Goal: Transaction & Acquisition: Purchase product/service

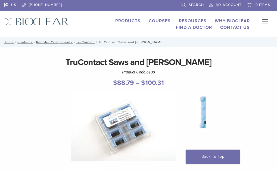
scroll to position [25, 4]
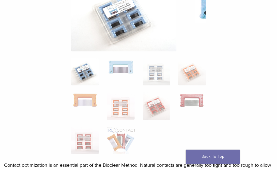
scroll to position [111, 4]
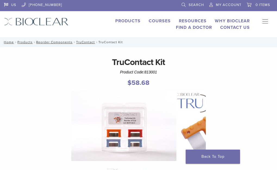
click at [0, 0] on p "$ 58.68" at bounding box center [0, 0] width 0 height 0
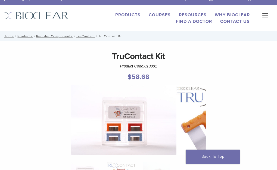
click at [0, 0] on p "$ 58.68" at bounding box center [0, 0] width 0 height 0
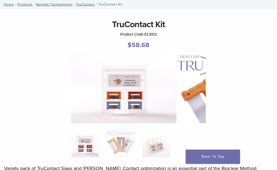
scroll to position [38, 0]
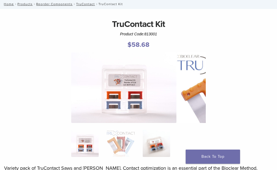
click at [143, 130] on img at bounding box center [156, 143] width 27 height 27
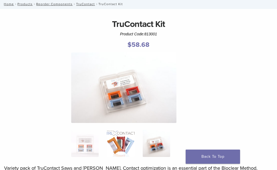
click at [107, 130] on img at bounding box center [120, 143] width 27 height 27
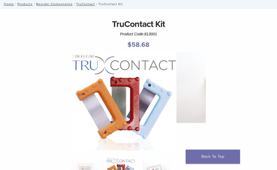
click at [143, 157] on img at bounding box center [156, 170] width 27 height 27
